Goal: Information Seeking & Learning: Compare options

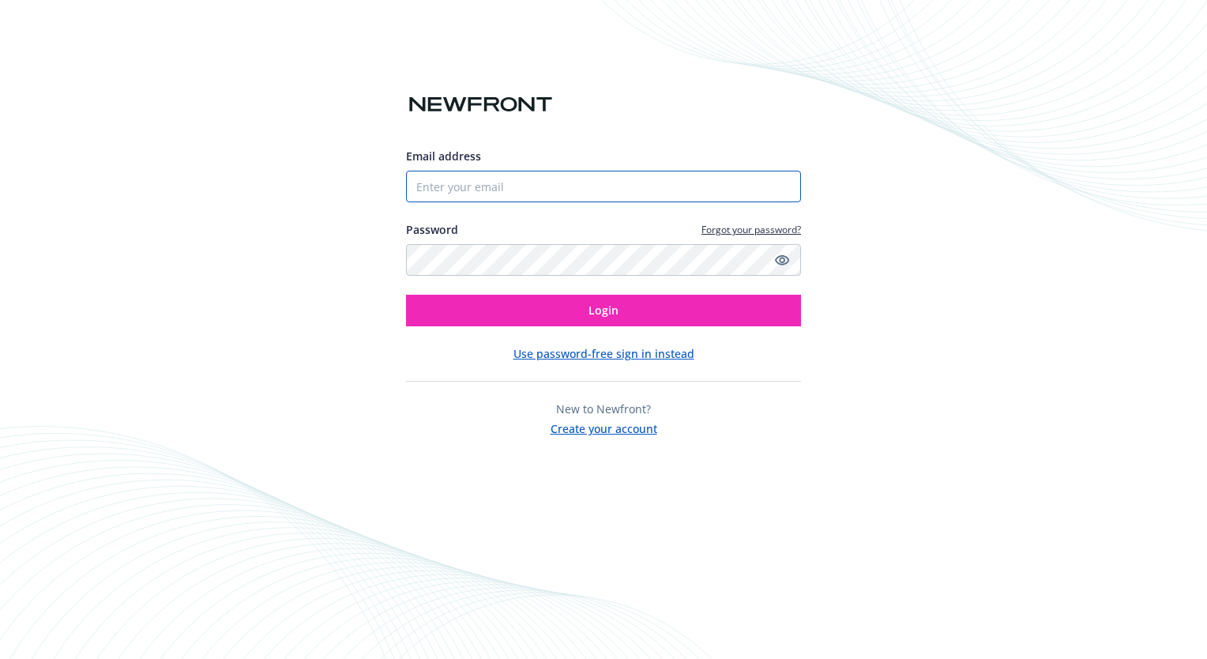
click at [550, 185] on input "Email address" at bounding box center [603, 187] width 395 height 32
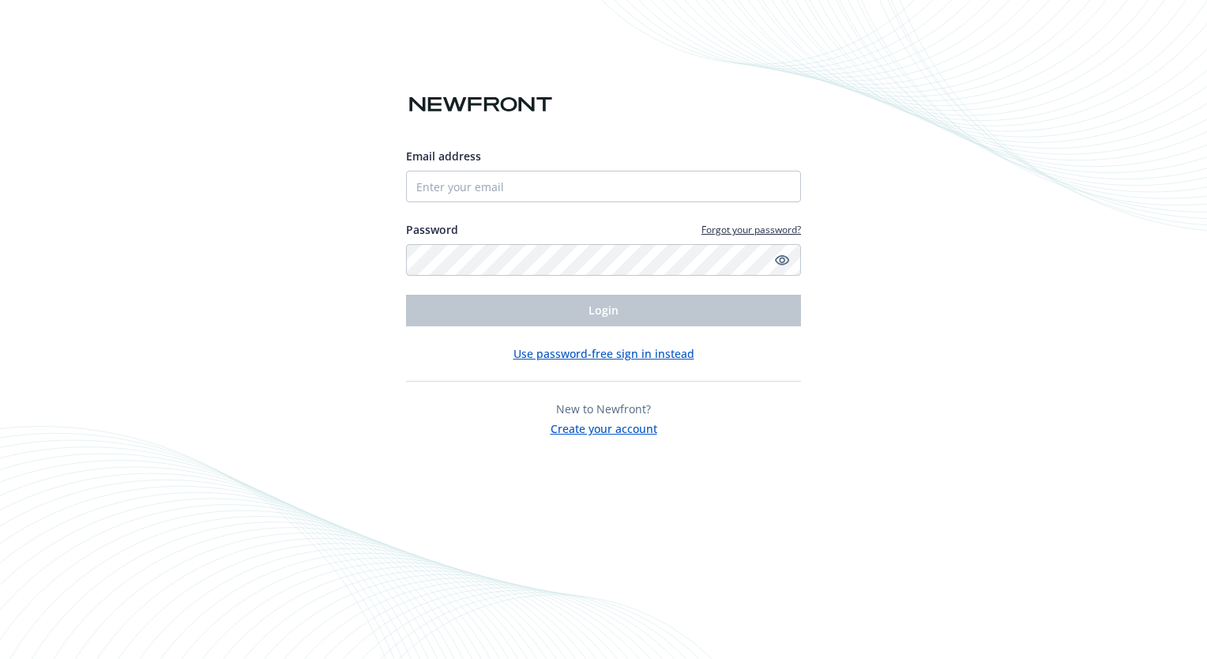
click at [515, 204] on div "Email address Password Forgot your password? Login" at bounding box center [603, 237] width 395 height 179
click at [509, 193] on input "Email address" at bounding box center [603, 187] width 395 height 32
type input "[EMAIL_ADDRESS][DOMAIN_NAME]"
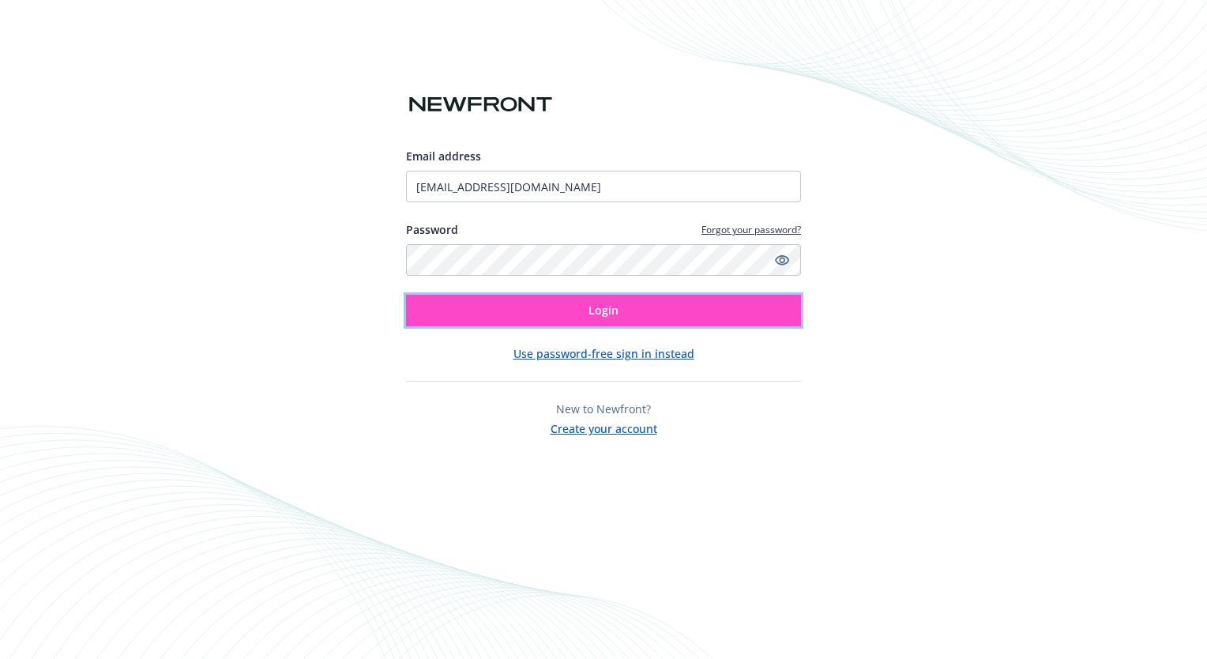
click at [595, 308] on span "Login" at bounding box center [603, 310] width 30 height 15
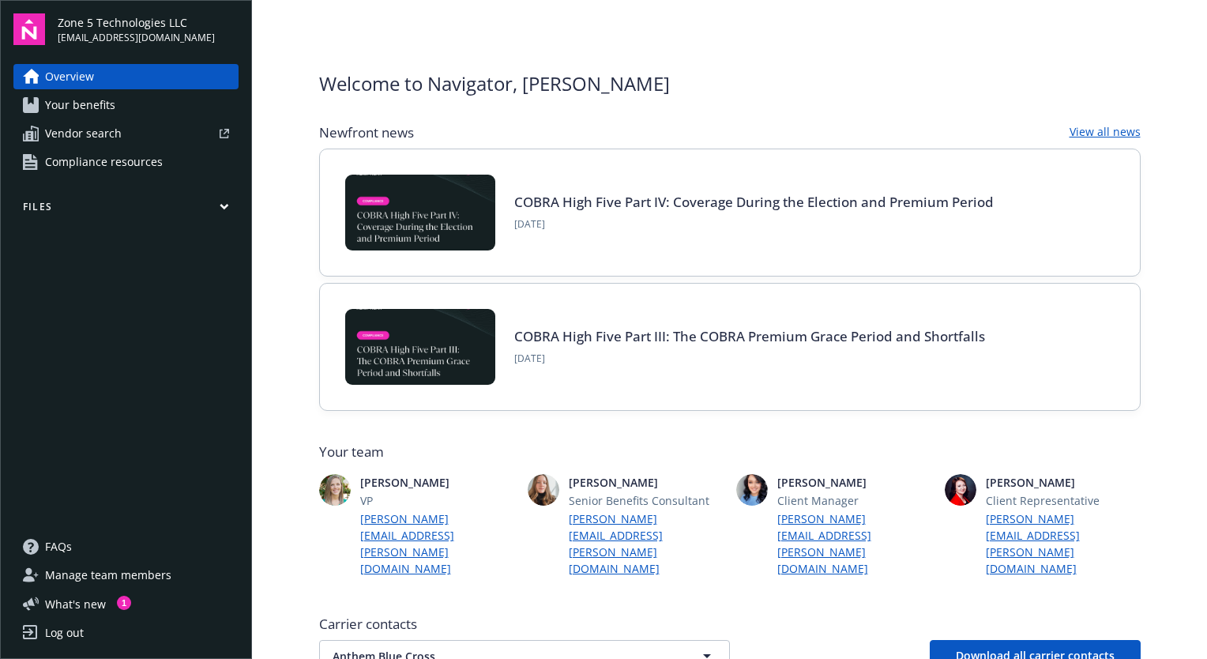
click at [115, 103] on link "Your benefits" at bounding box center [125, 104] width 225 height 25
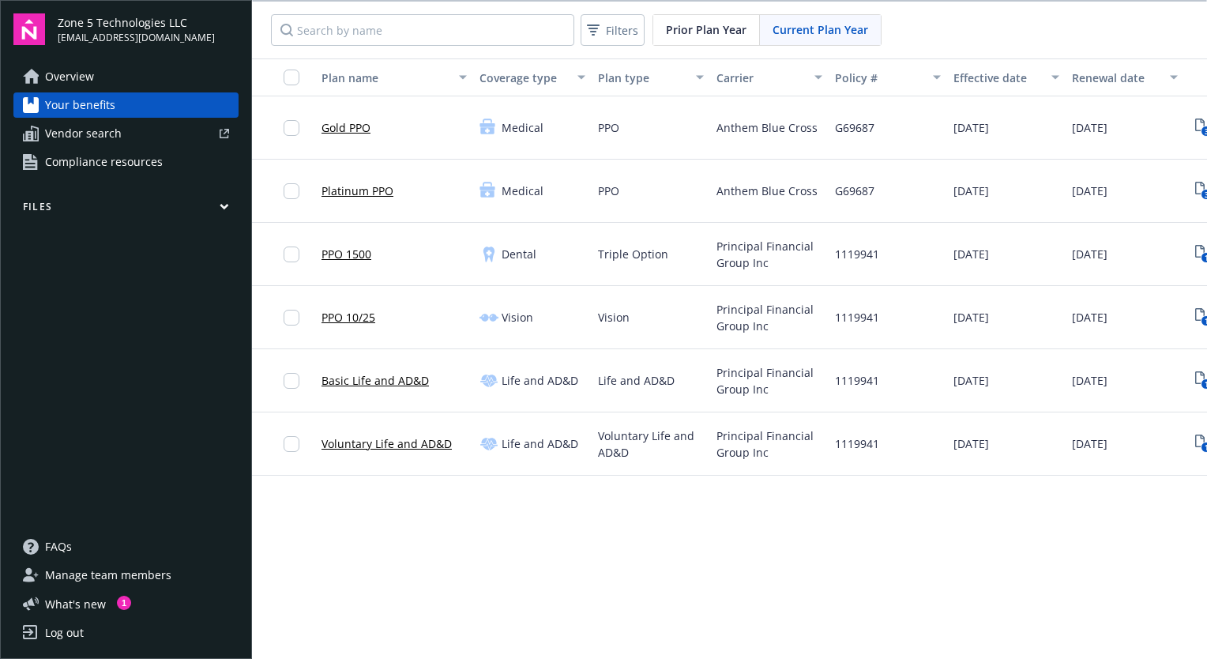
click at [218, 209] on button "Files" at bounding box center [125, 210] width 225 height 20
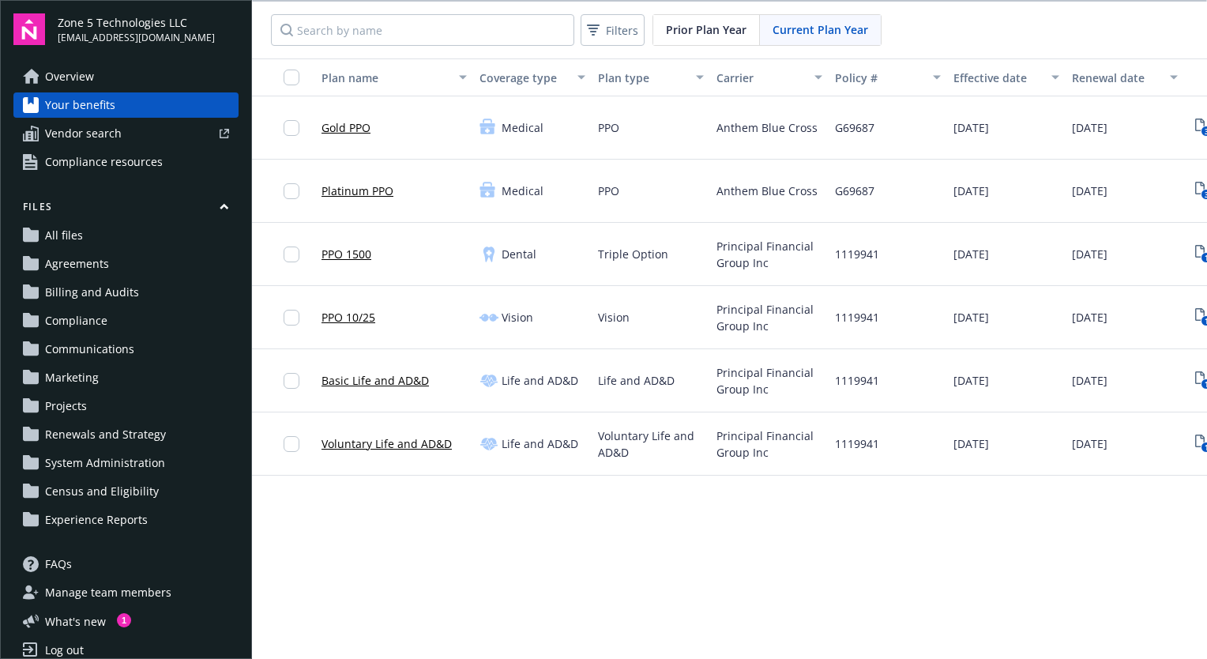
click at [116, 77] on link "Overview" at bounding box center [125, 76] width 225 height 25
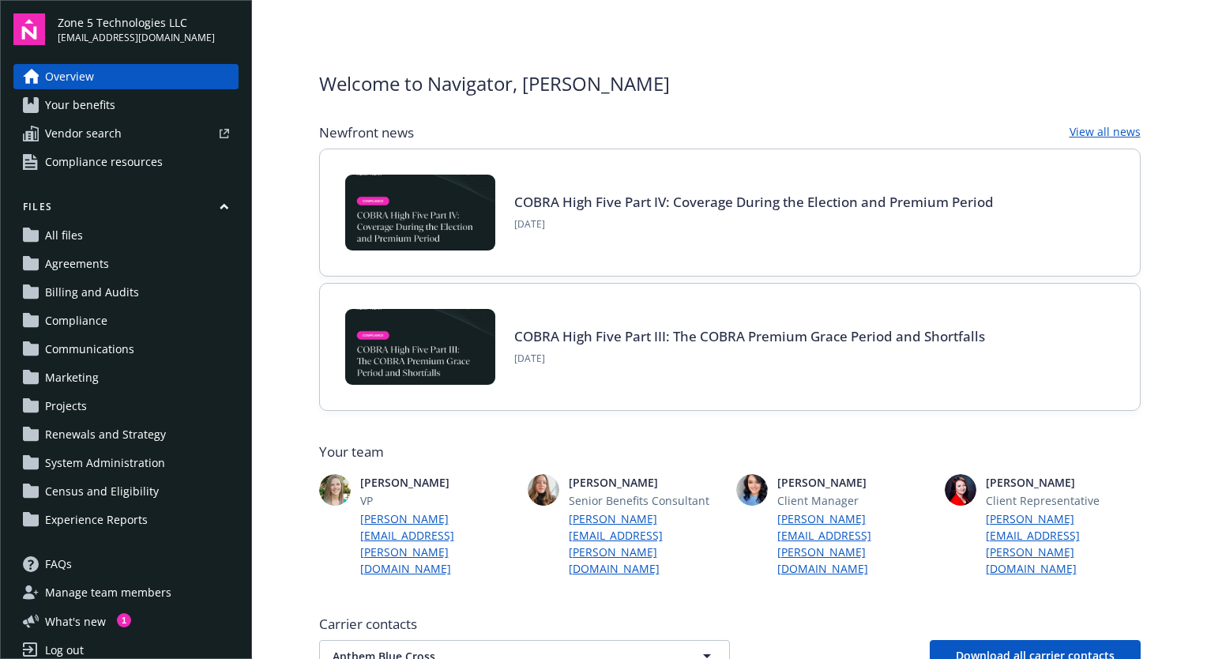
click at [206, 209] on button "Files" at bounding box center [125, 210] width 225 height 20
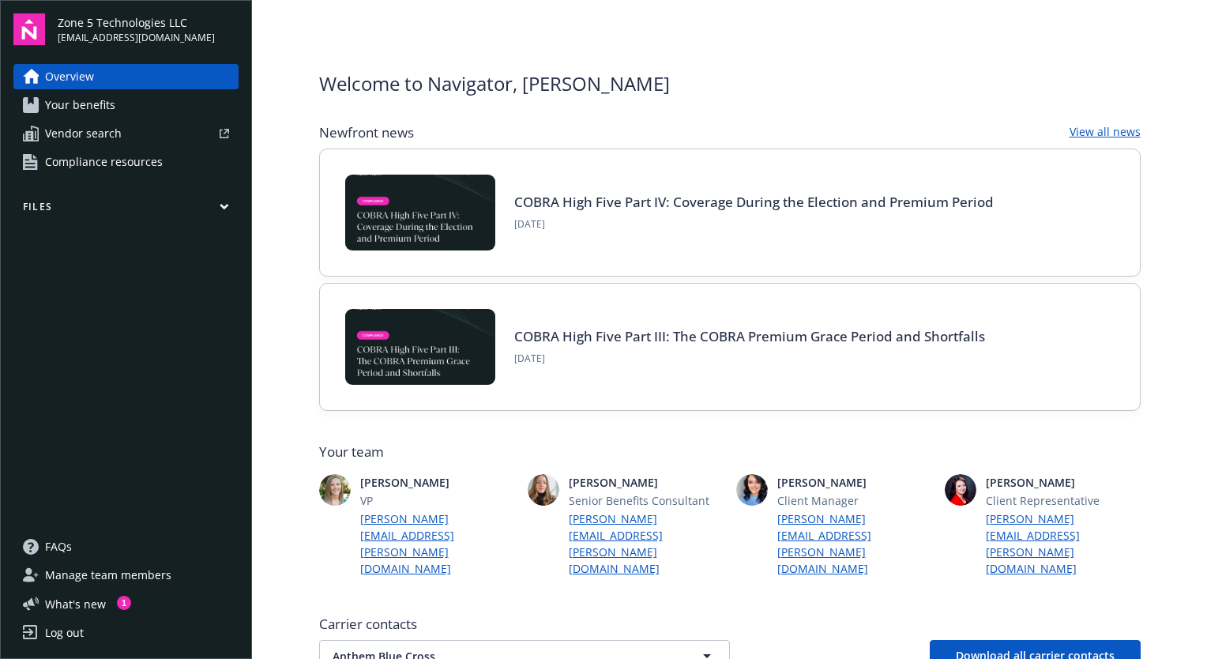
click at [103, 137] on span "Vendor search" at bounding box center [83, 133] width 77 height 25
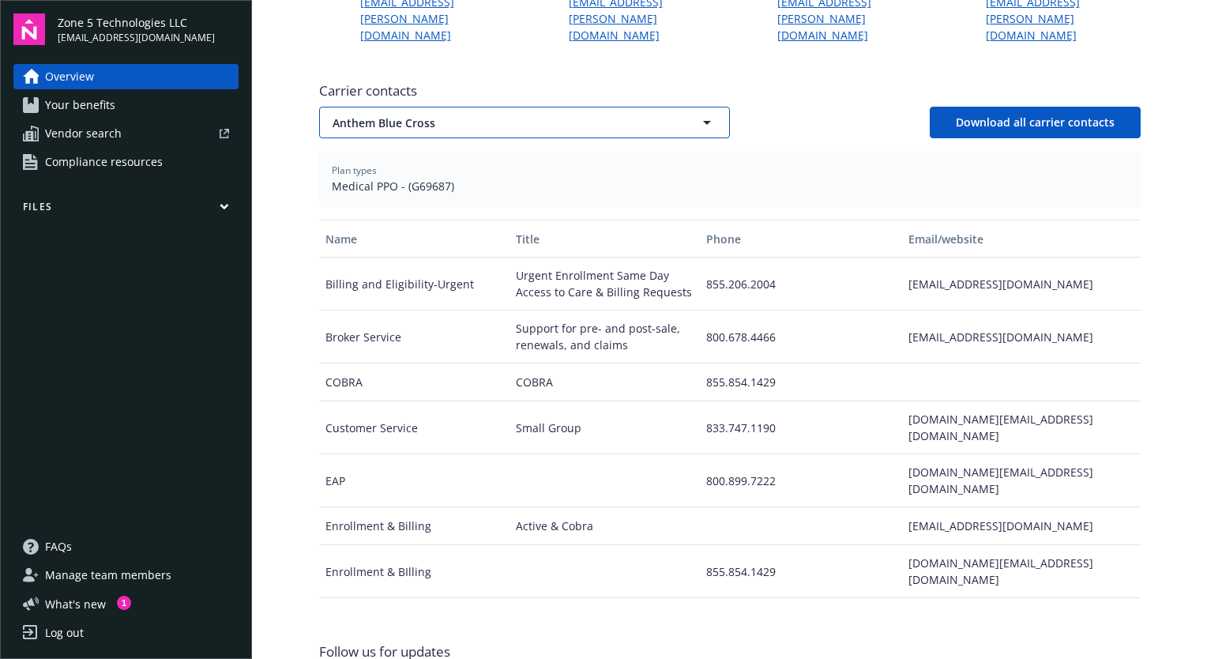
click at [677, 107] on button "Anthem Blue Cross" at bounding box center [524, 123] width 411 height 32
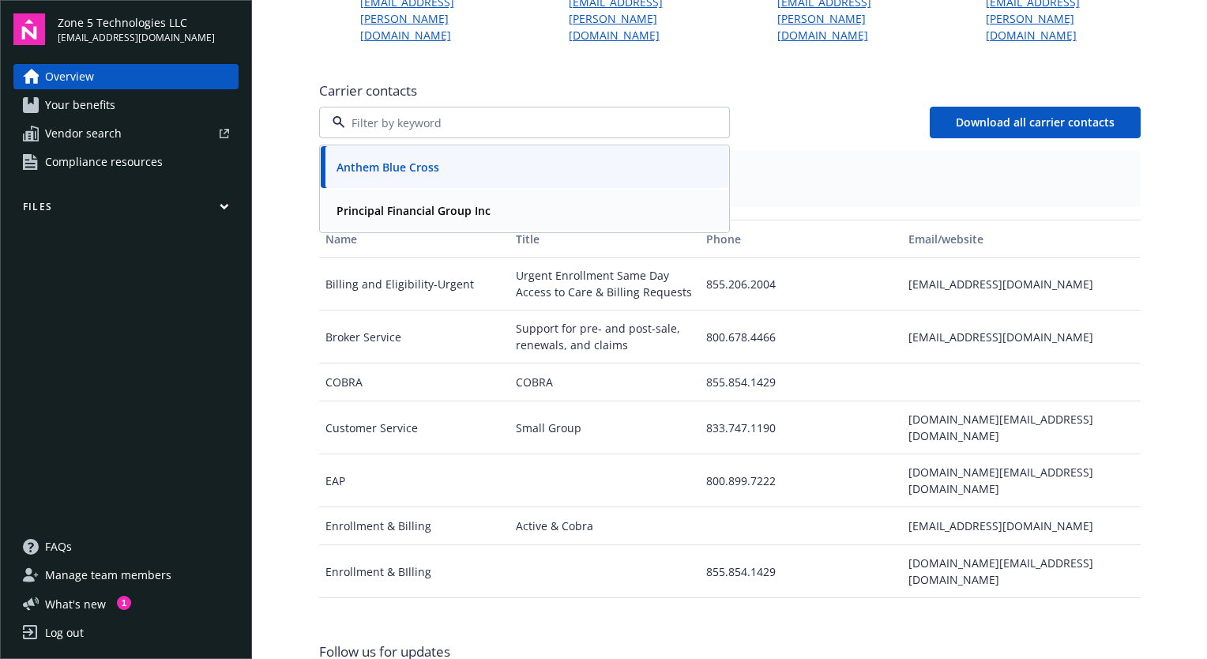
click at [581, 190] on div "Principal Financial Group Inc" at bounding box center [525, 211] width 408 height 42
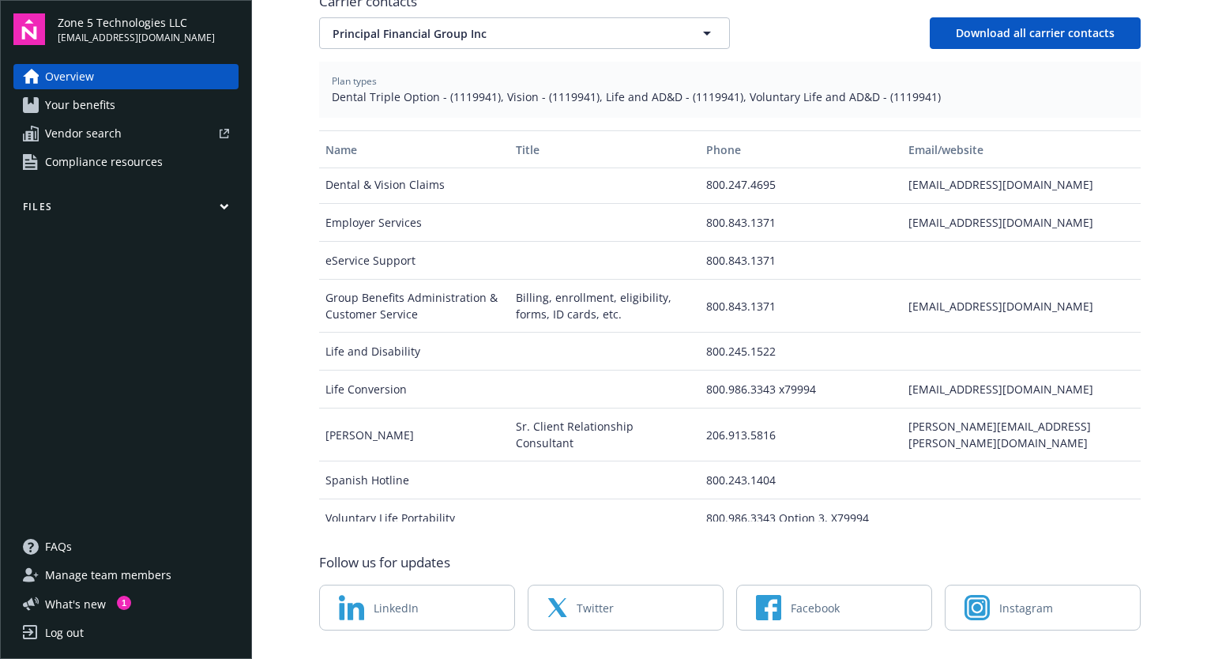
scroll to position [0, 0]
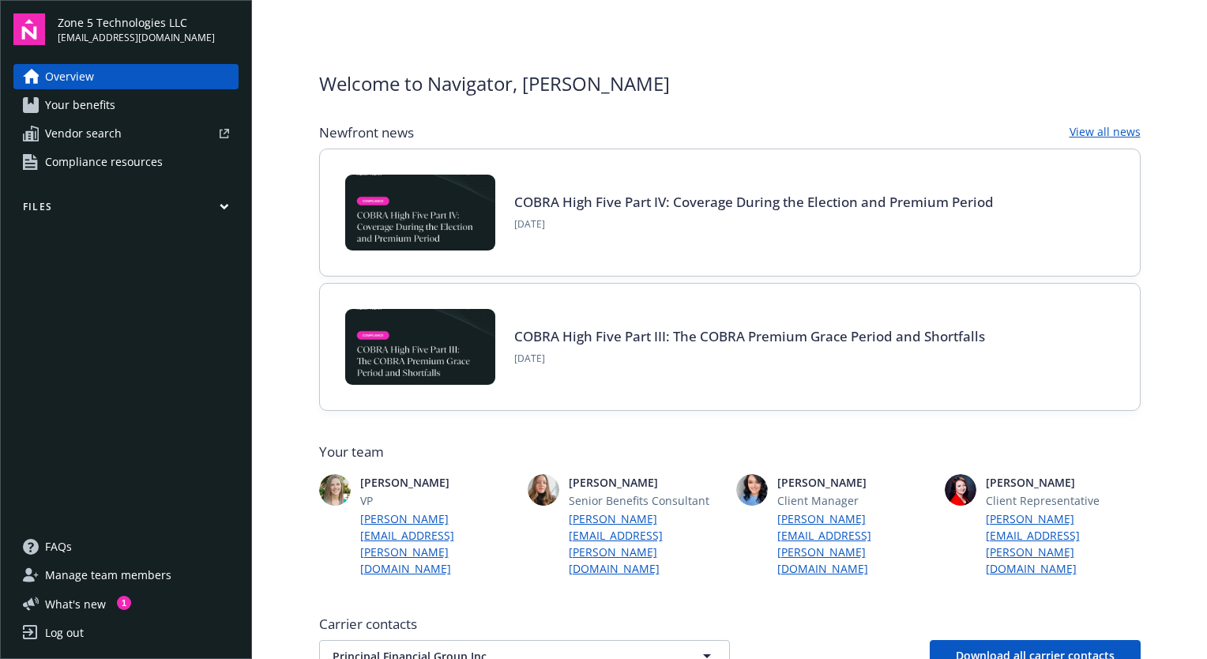
click at [131, 107] on link "Your benefits" at bounding box center [125, 104] width 225 height 25
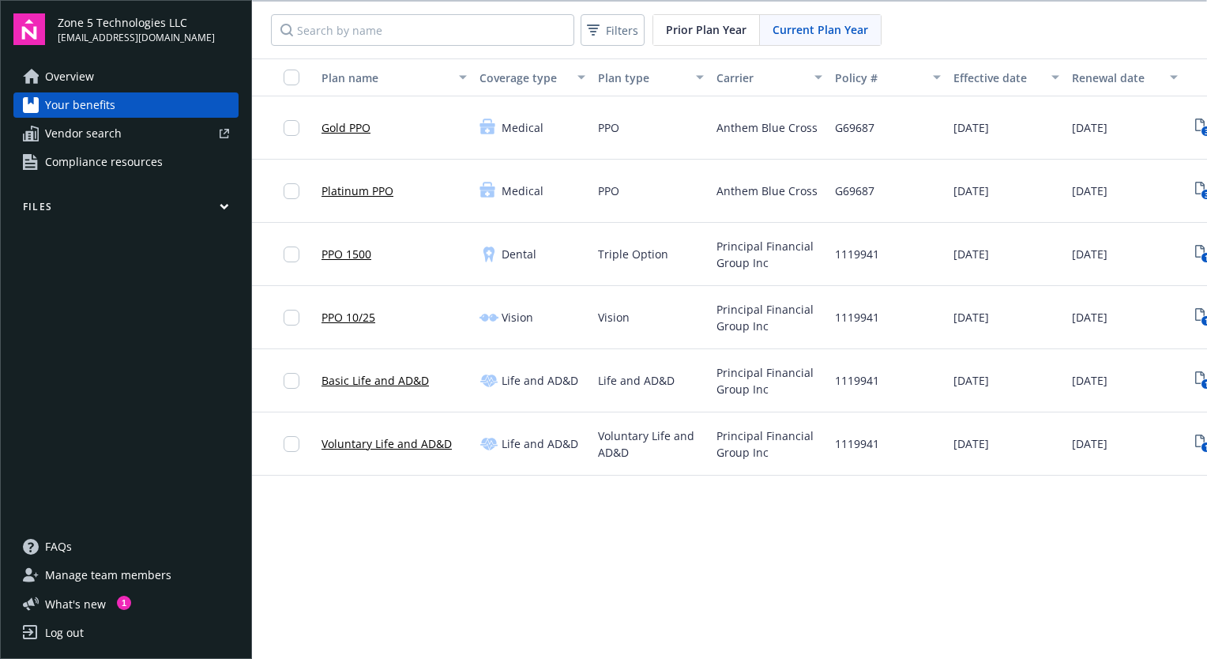
scroll to position [1, 0]
click at [142, 570] on span "Manage team members" at bounding box center [108, 574] width 126 height 25
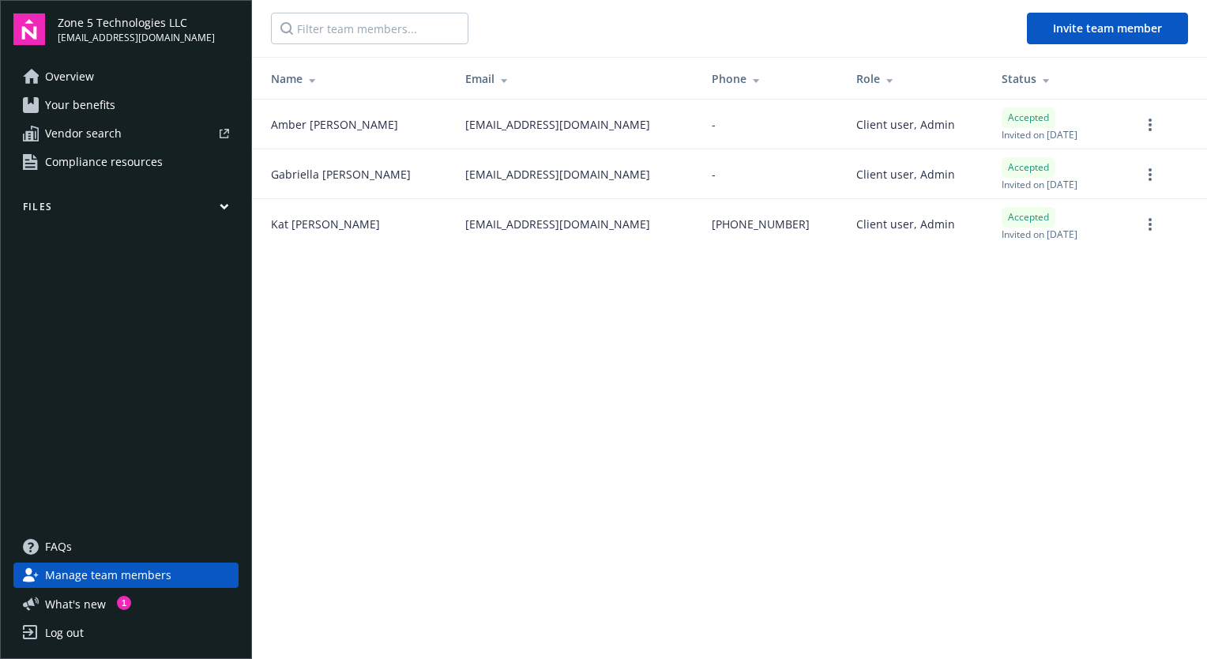
click at [85, 84] on span "Overview" at bounding box center [69, 76] width 49 height 25
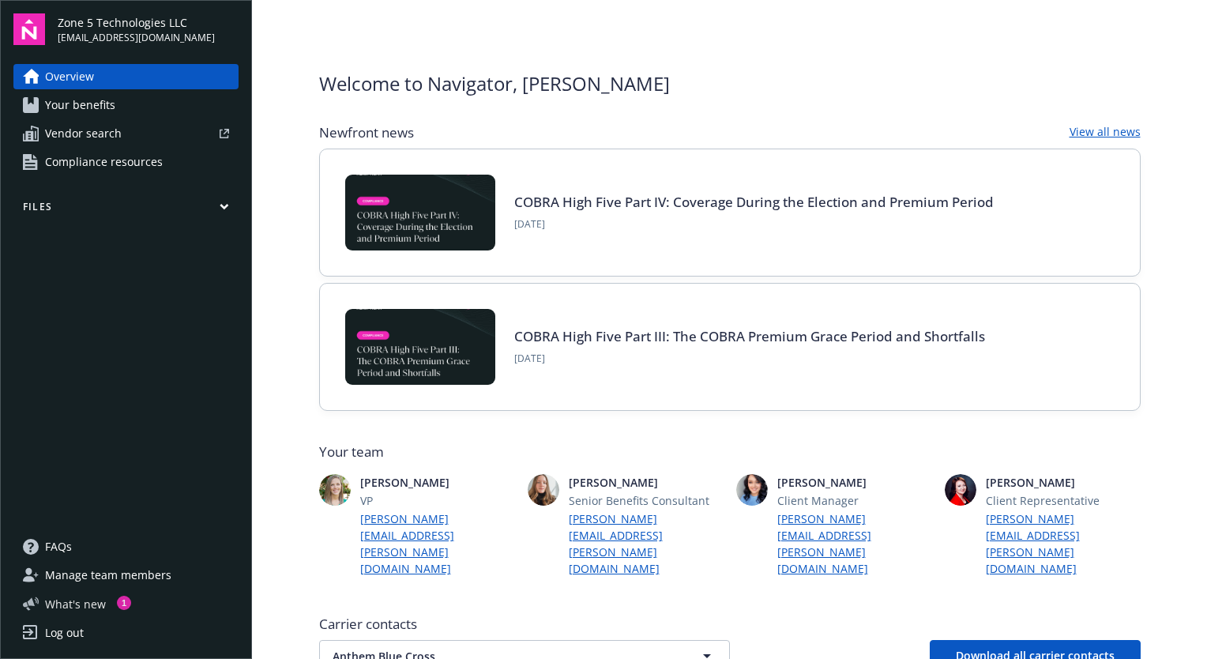
click at [120, 602] on div "1" at bounding box center [124, 603] width 14 height 14
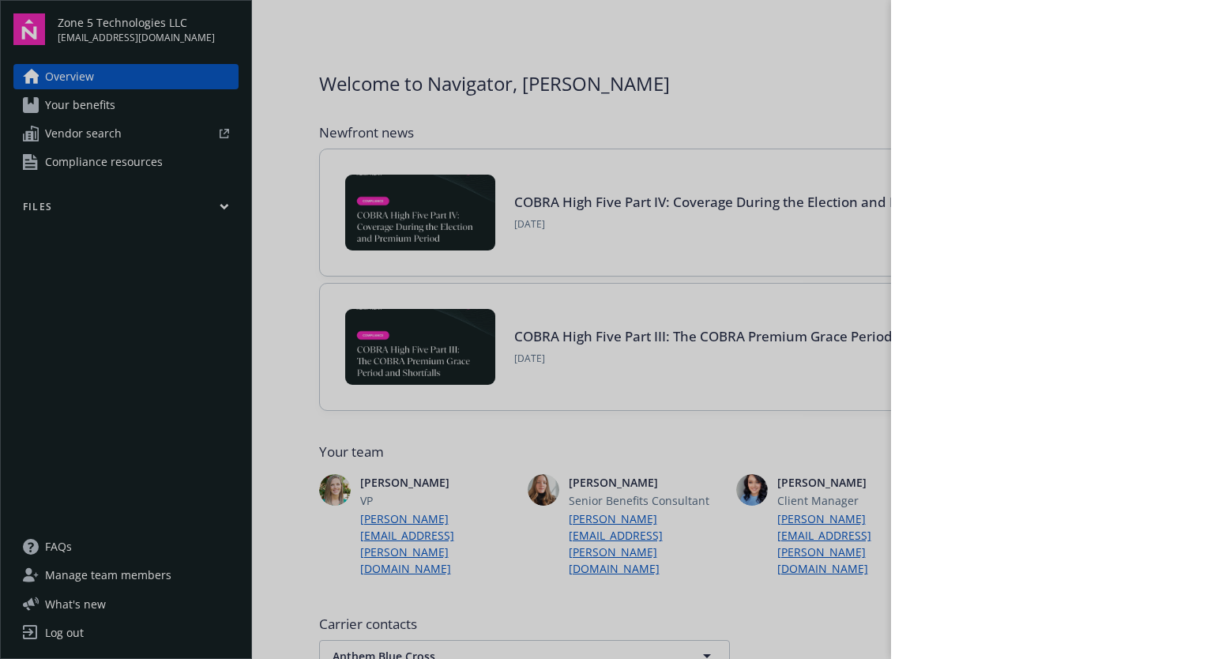
click at [765, 237] on div at bounding box center [603, 329] width 1207 height 659
